Goal: Transaction & Acquisition: Register for event/course

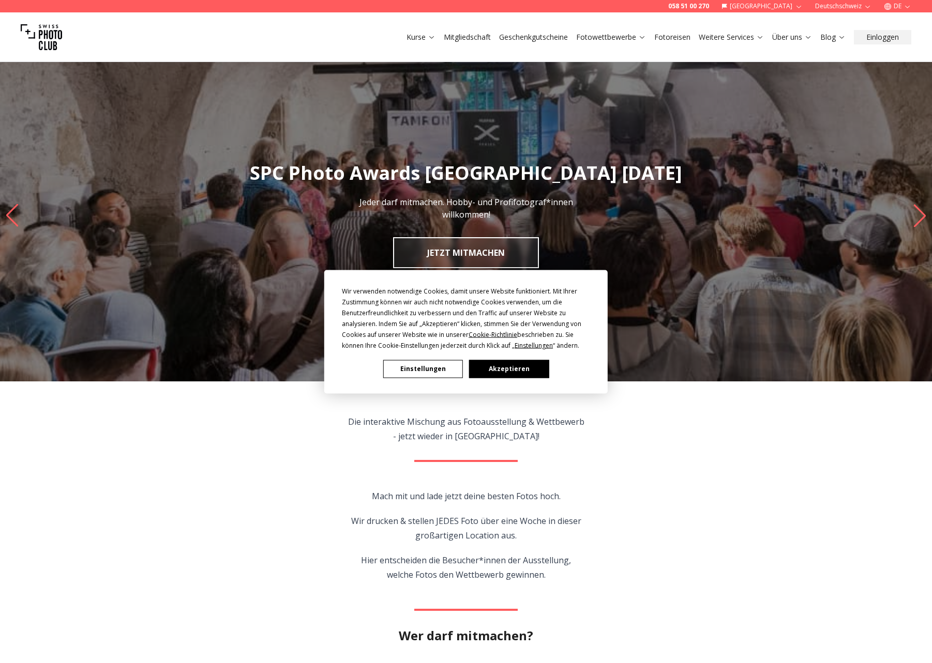
click at [522, 367] on button "Akzeptieren" at bounding box center [509, 369] width 80 height 18
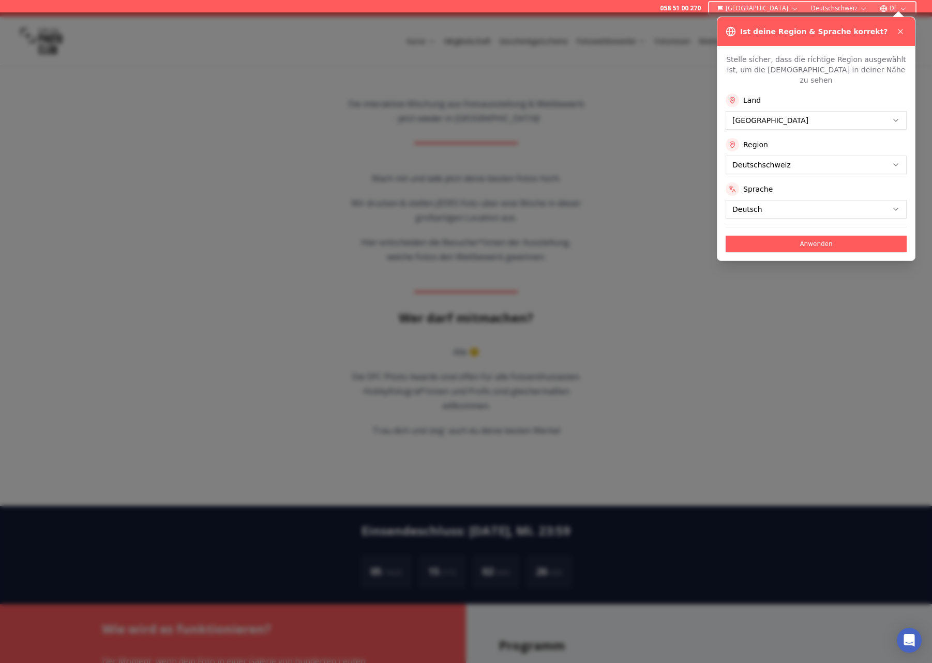
scroll to position [326, 0]
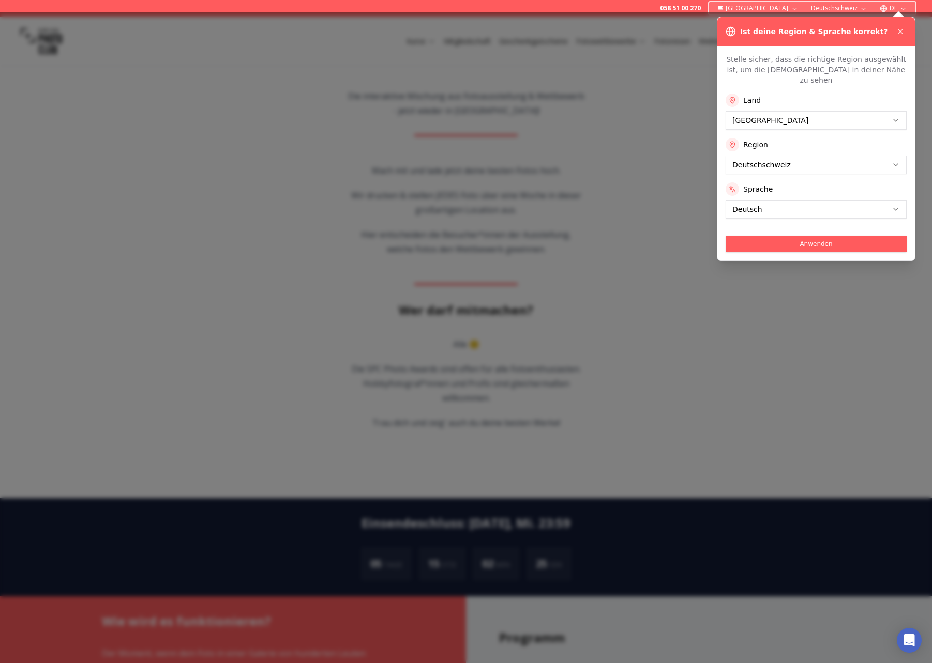
click at [540, 236] on button "Anwenden" at bounding box center [815, 244] width 181 height 17
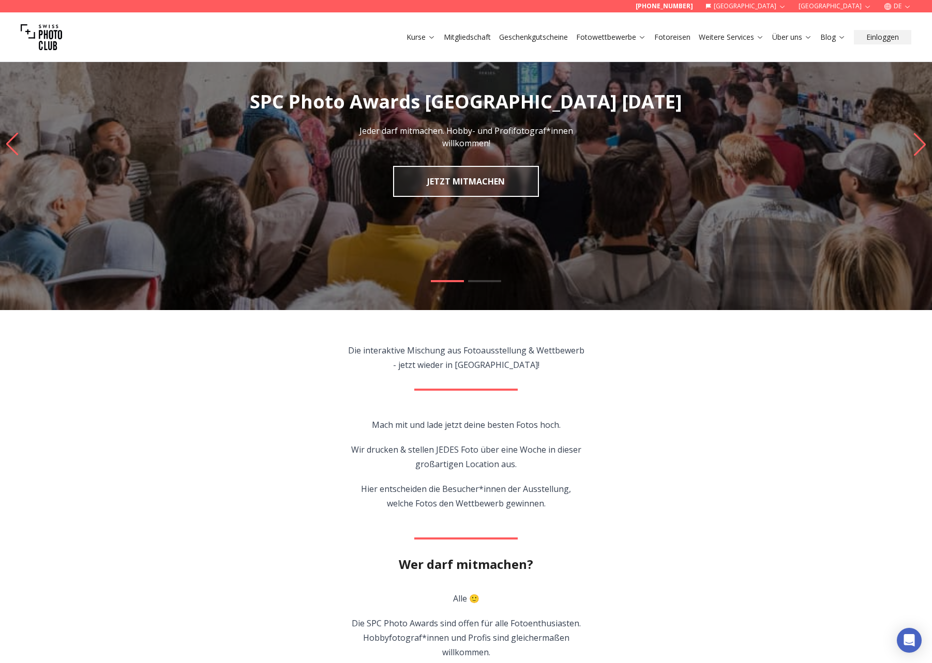
scroll to position [70, 0]
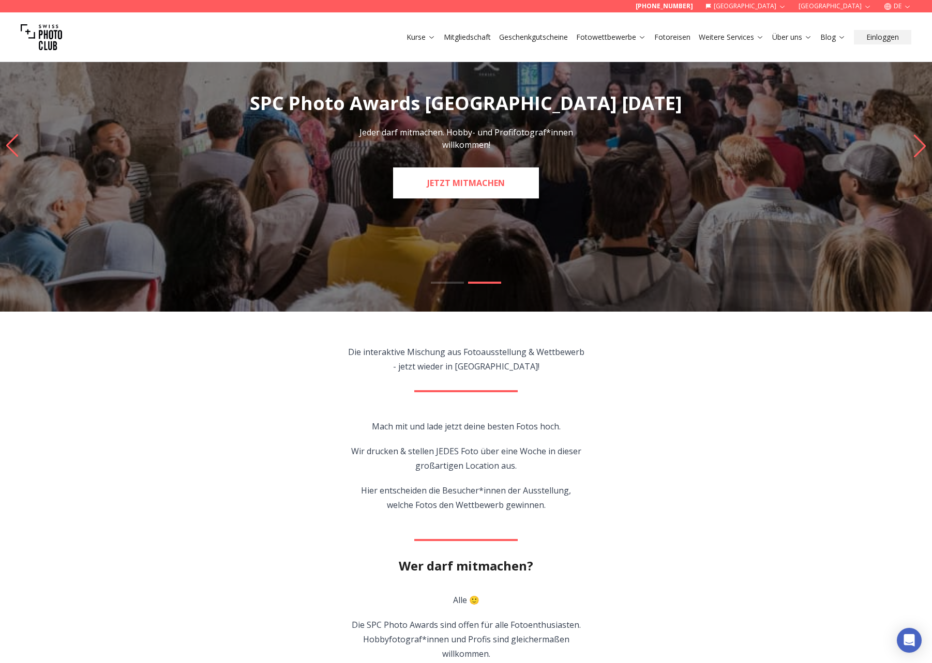
click at [450, 179] on link "JETZT MITMACHEN" at bounding box center [466, 182] width 146 height 31
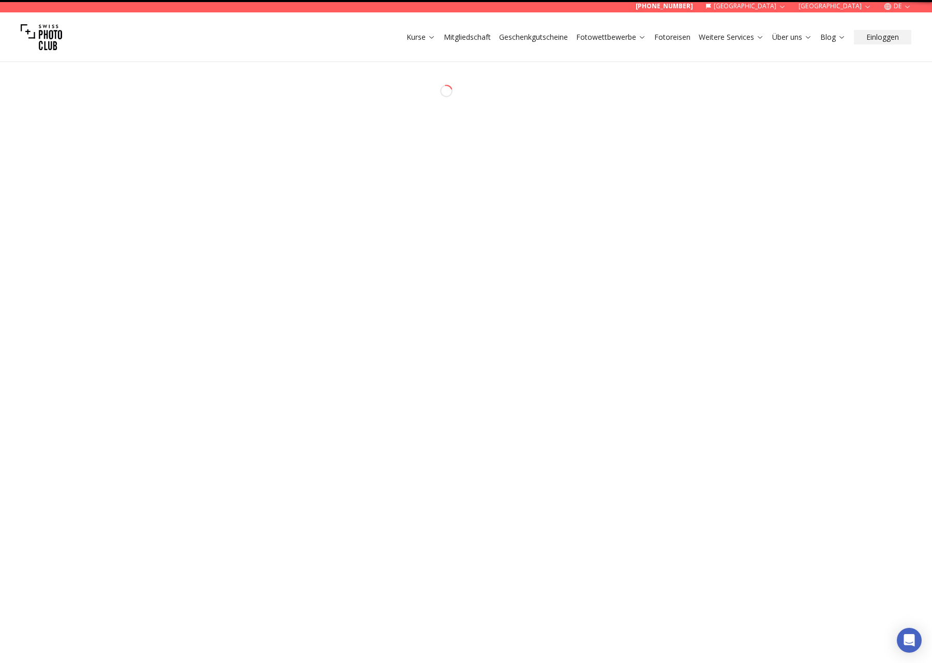
select select "*******"
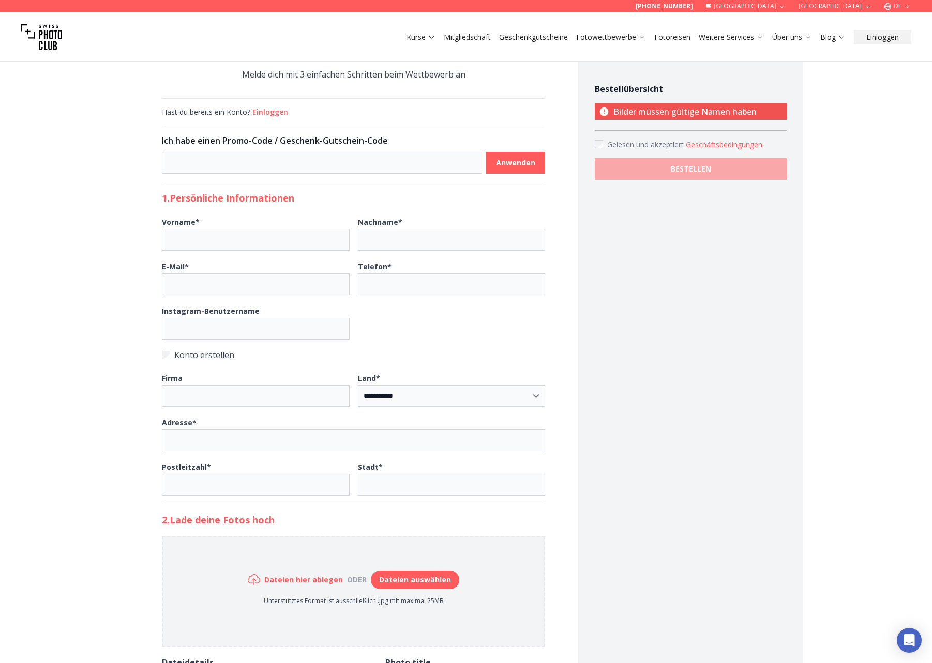
scroll to position [50, 0]
click at [282, 160] on input at bounding box center [322, 164] width 321 height 22
type input "**********"
click at [514, 162] on b "Anwenden" at bounding box center [515, 164] width 39 height 10
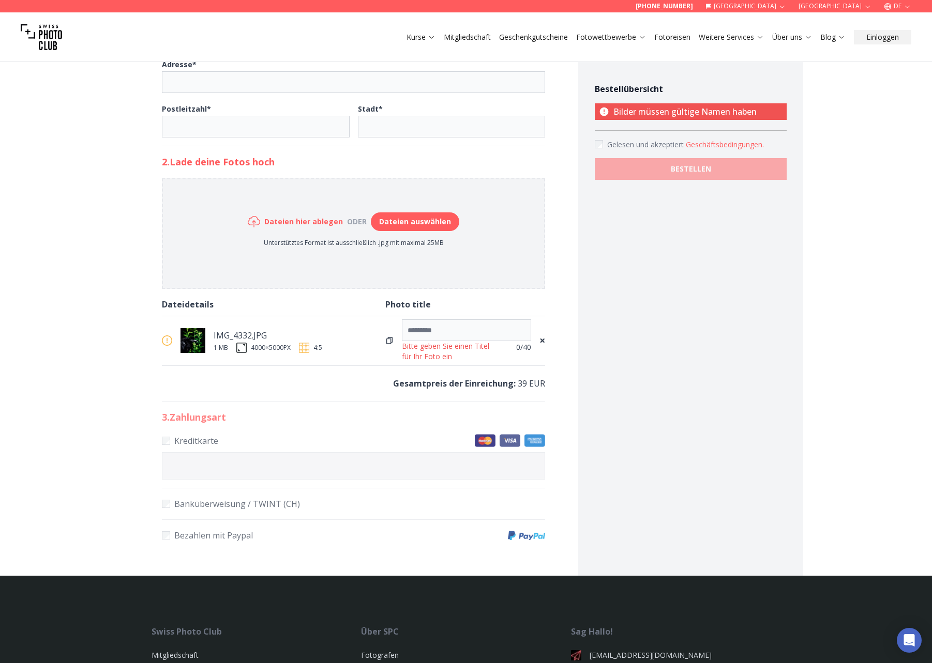
scroll to position [410, 0]
